Goal: Find specific page/section: Find specific page/section

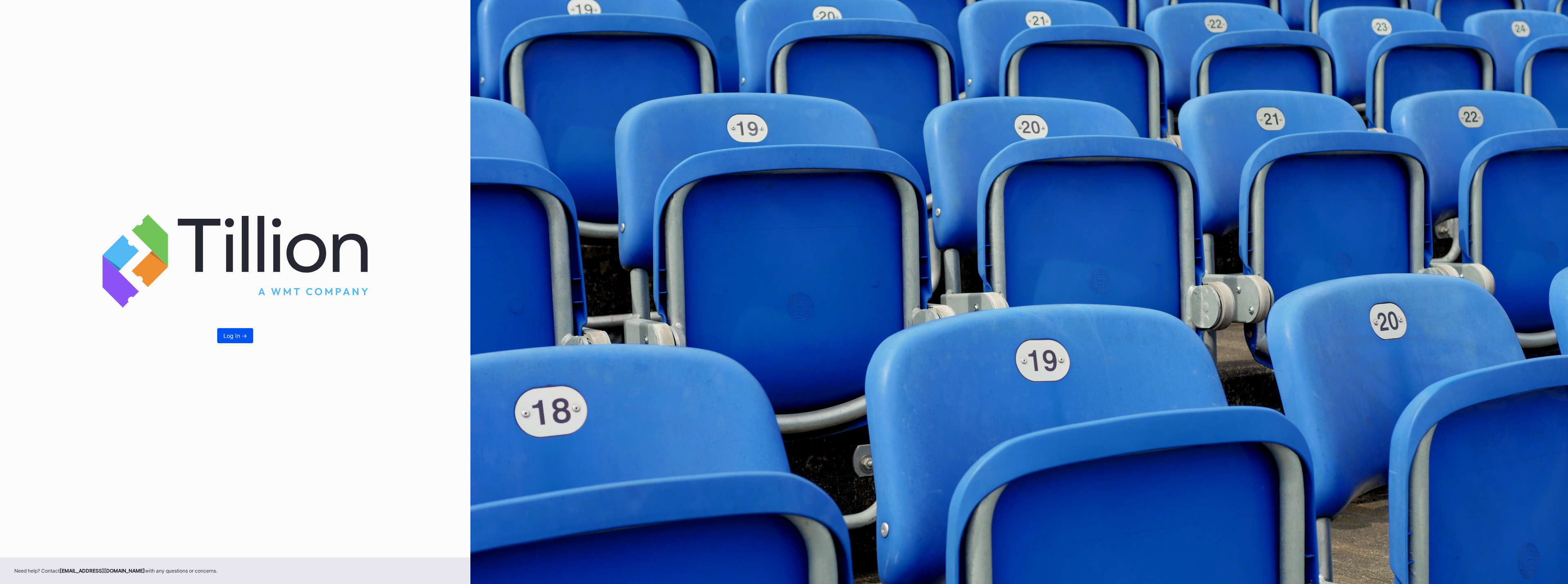
click at [238, 333] on div "Log In ->" at bounding box center [235, 335] width 24 height 7
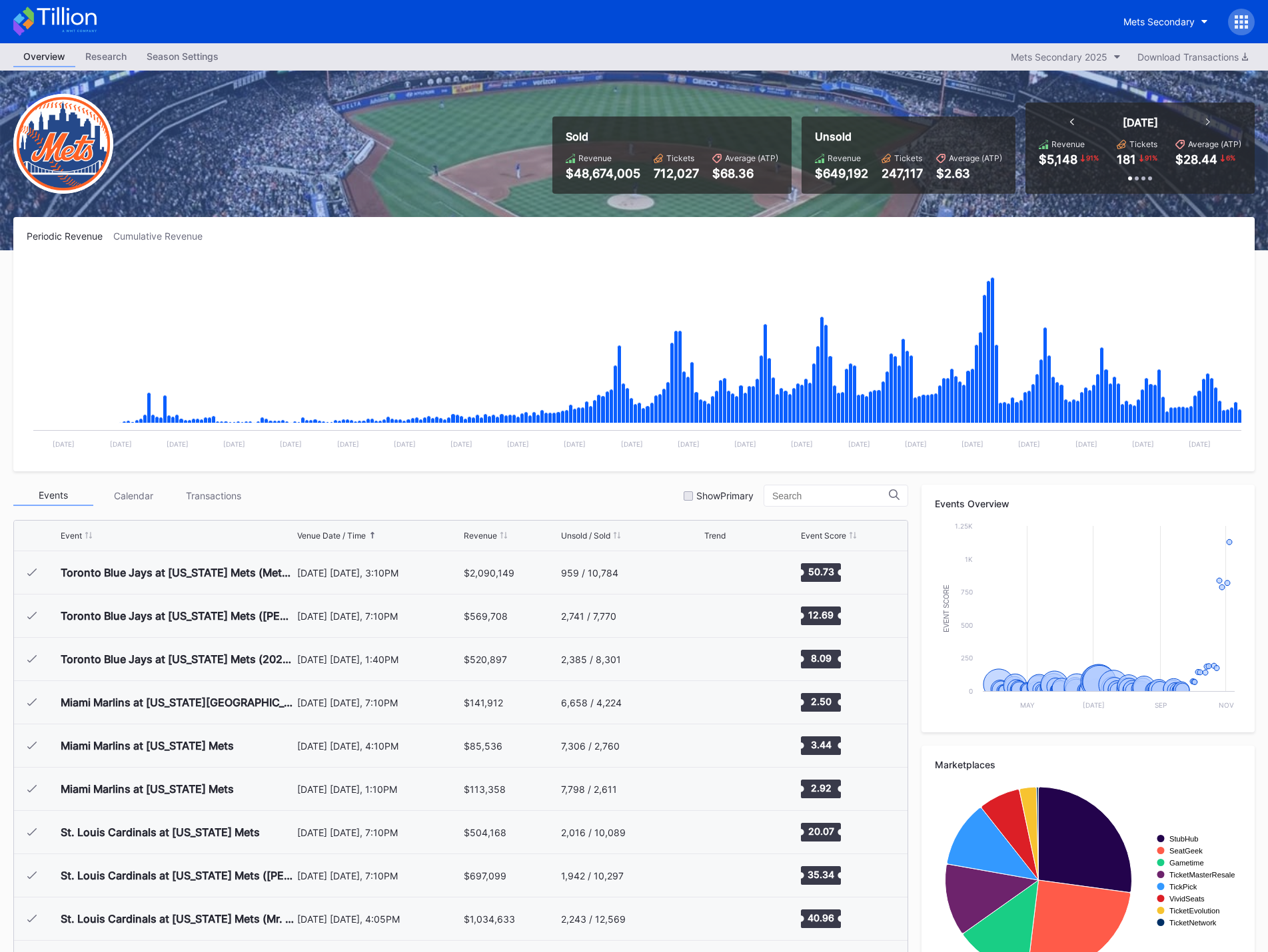
scroll to position [3203, 0]
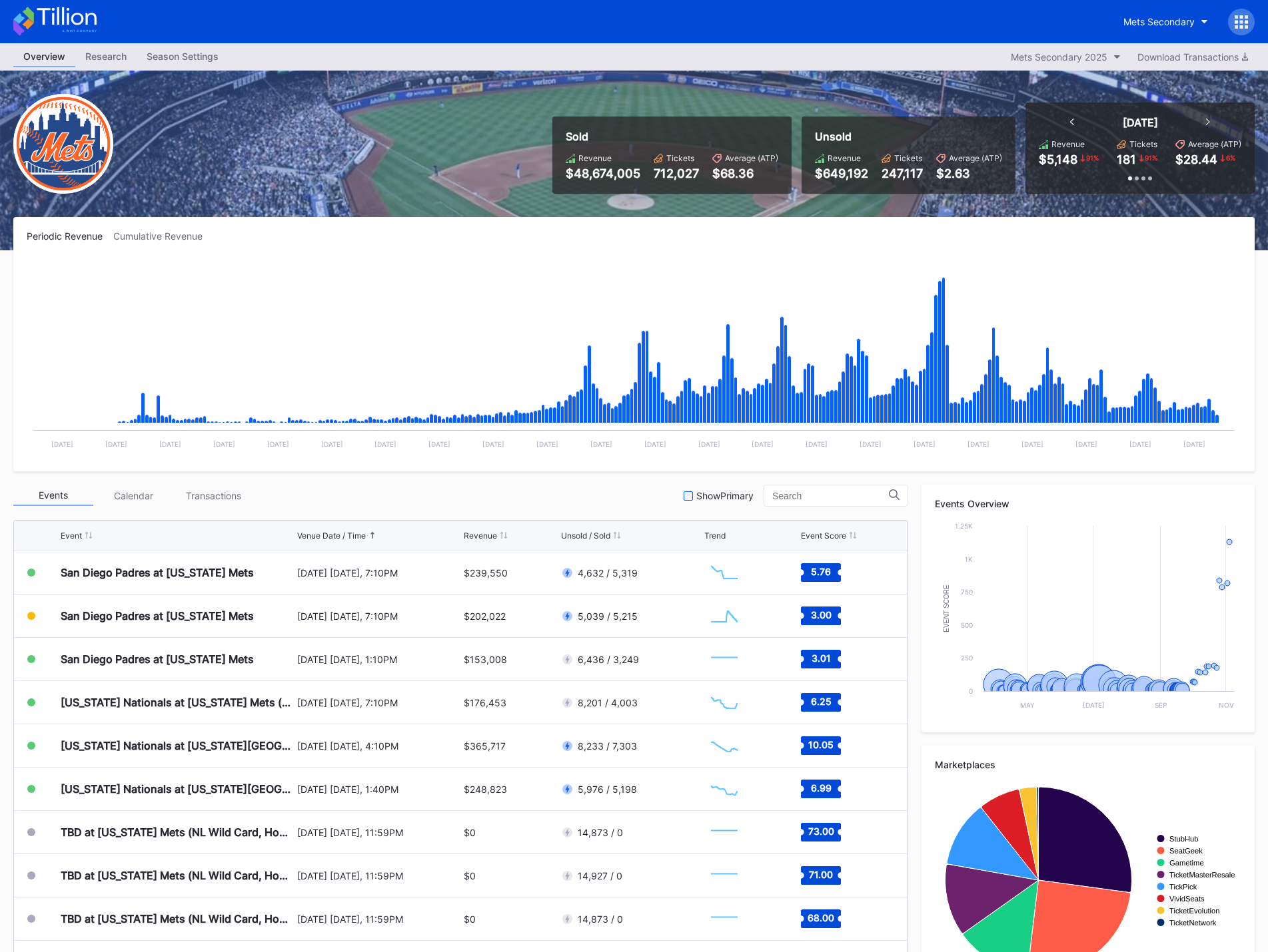
click at [693, 498] on div "Show Primary" at bounding box center [718, 495] width 70 height 11
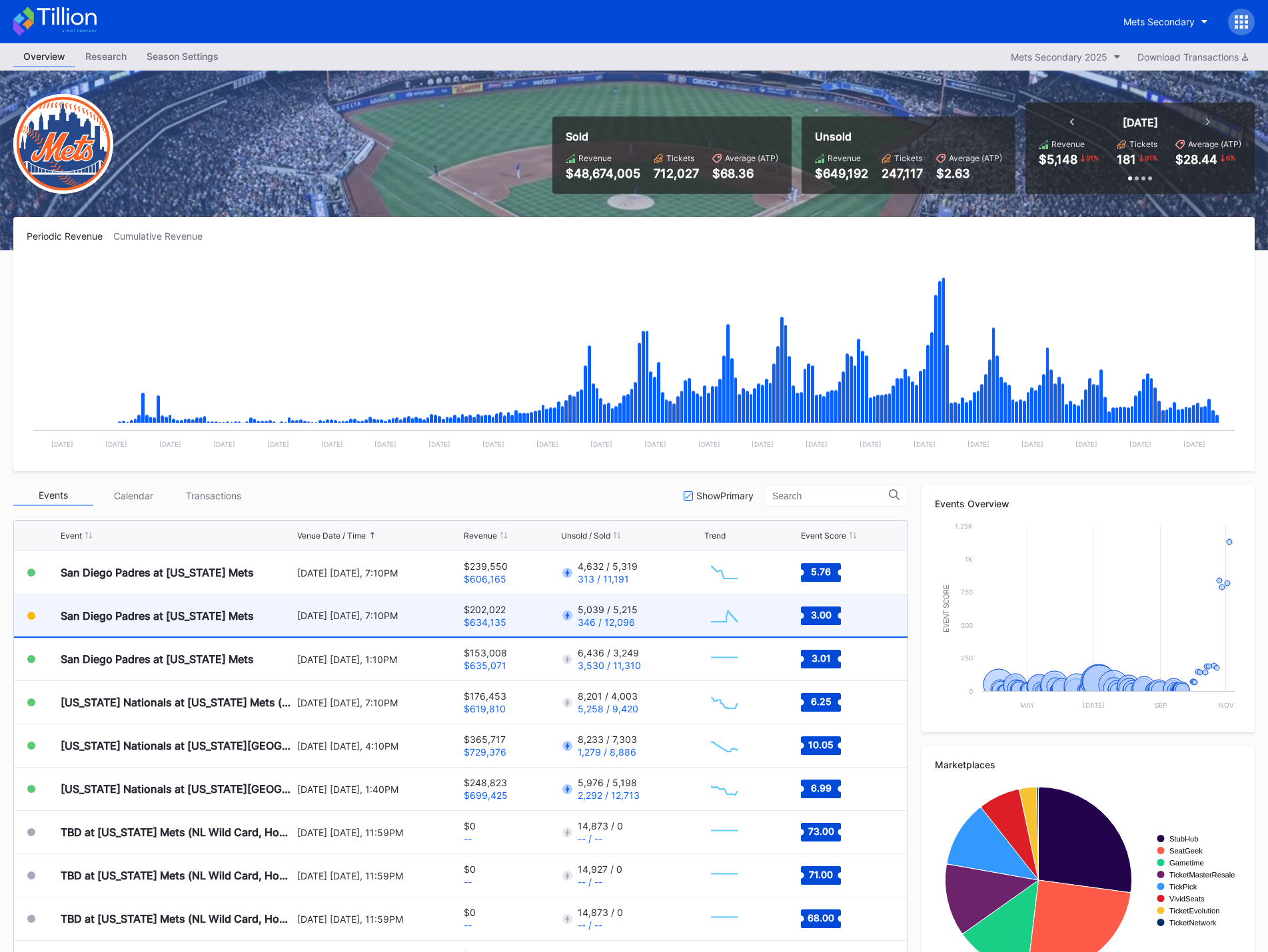
click at [596, 630] on div "5,039 / 5,215 346 / 12,096" at bounding box center [631, 615] width 140 height 42
